Goal: Information Seeking & Learning: Learn about a topic

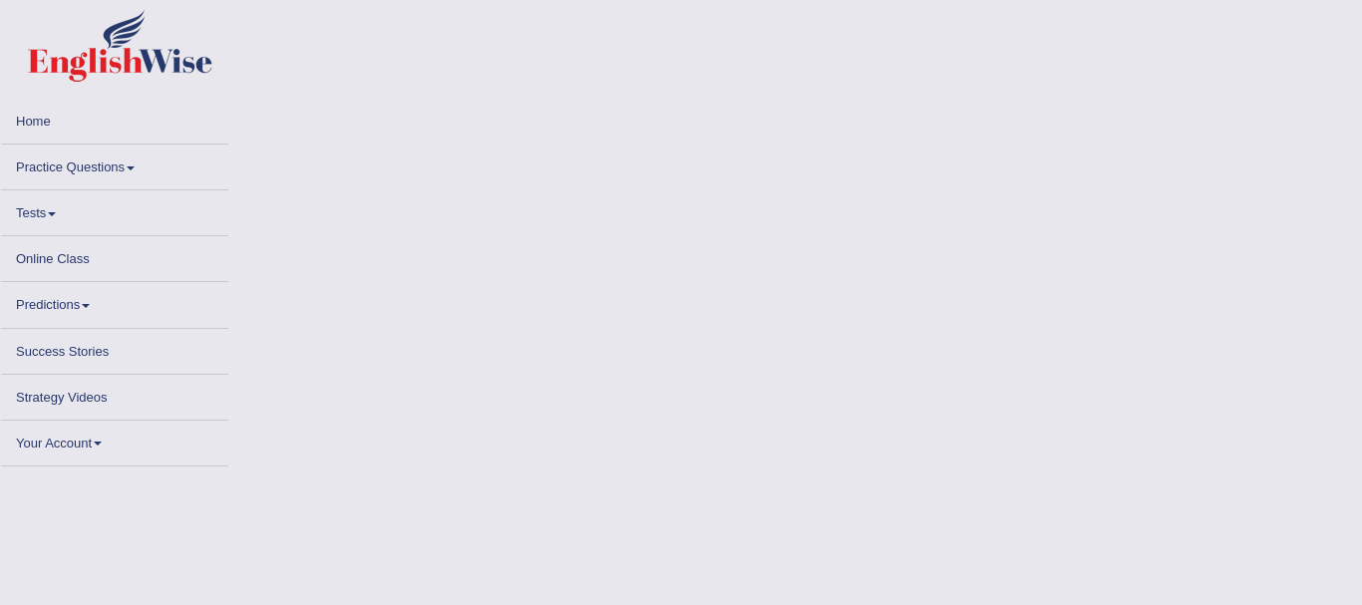
click at [87, 277] on li "Online Class" at bounding box center [114, 259] width 227 height 46
click at [88, 277] on li "Online Class" at bounding box center [114, 259] width 227 height 46
click at [99, 275] on link "Online Class" at bounding box center [114, 255] width 227 height 39
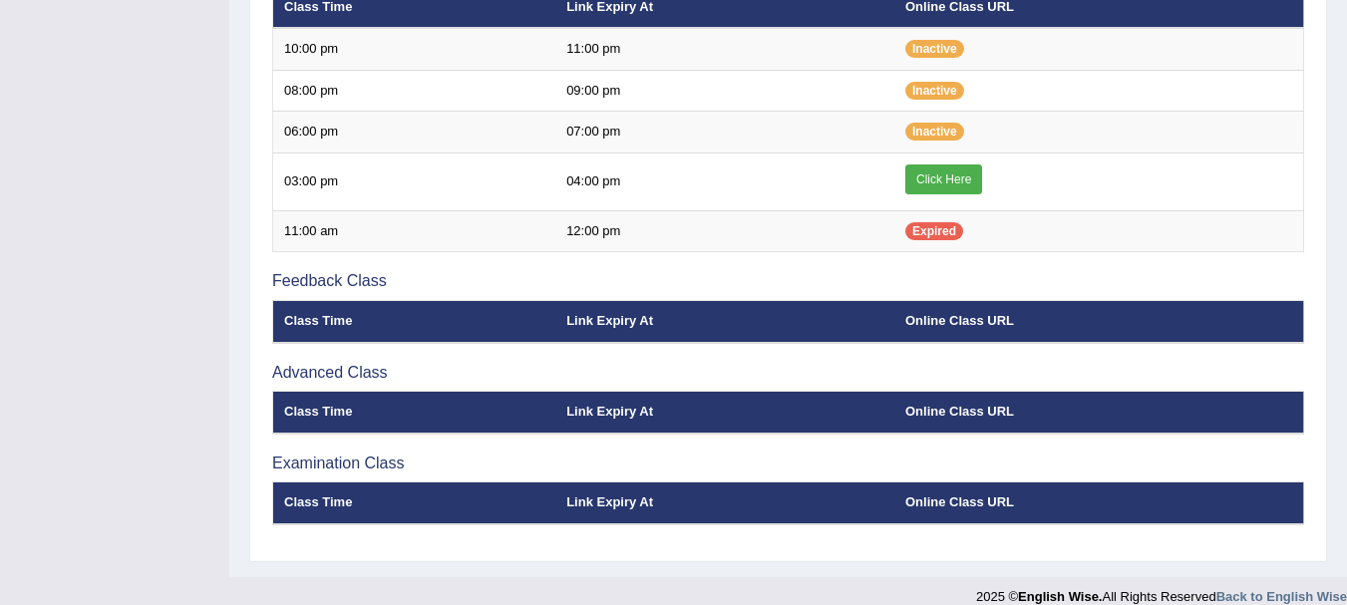
scroll to position [778, 0]
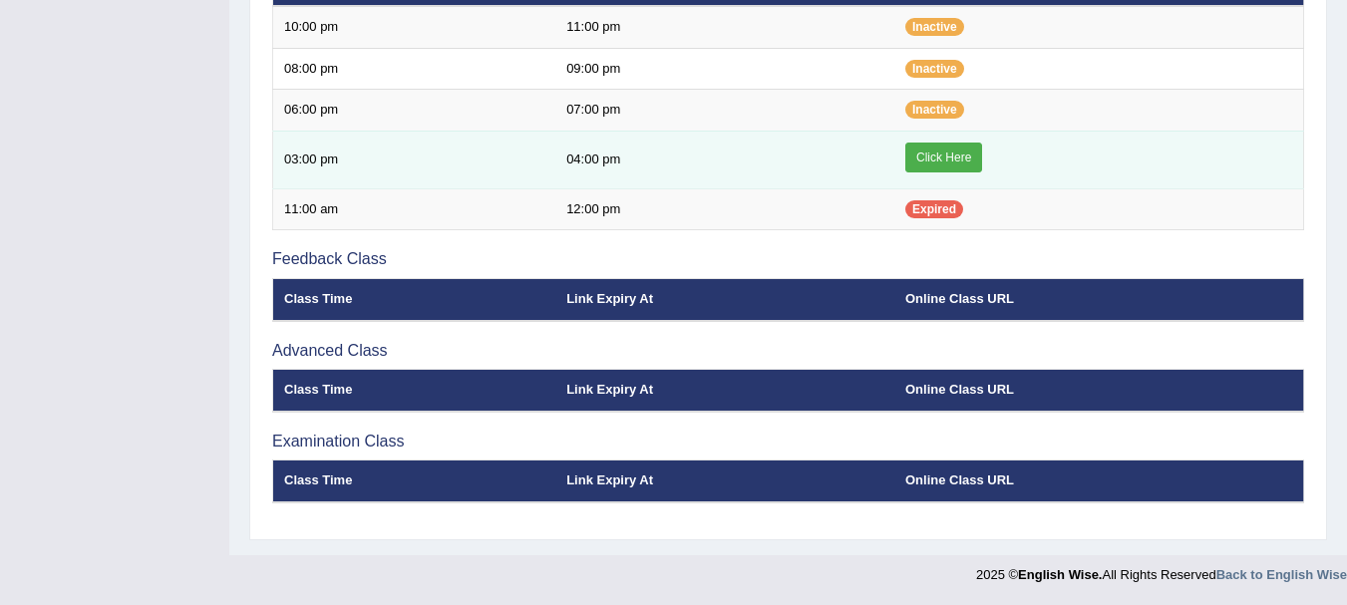
click at [955, 157] on link "Click Here" at bounding box center [943, 158] width 77 height 30
